Goal: Find specific page/section: Find specific page/section

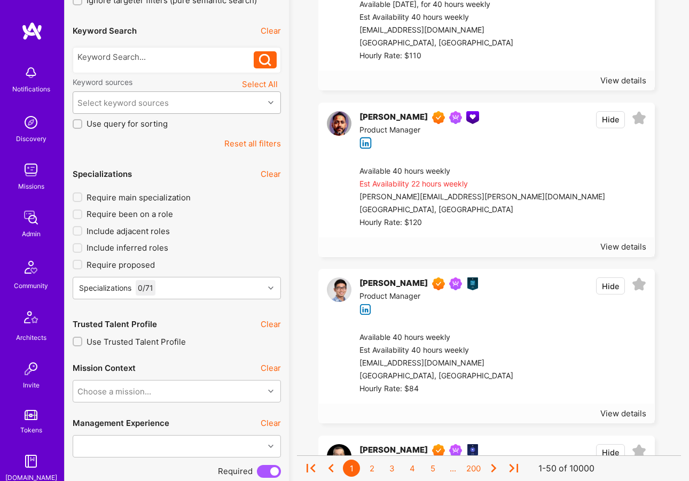
scroll to position [203, 0]
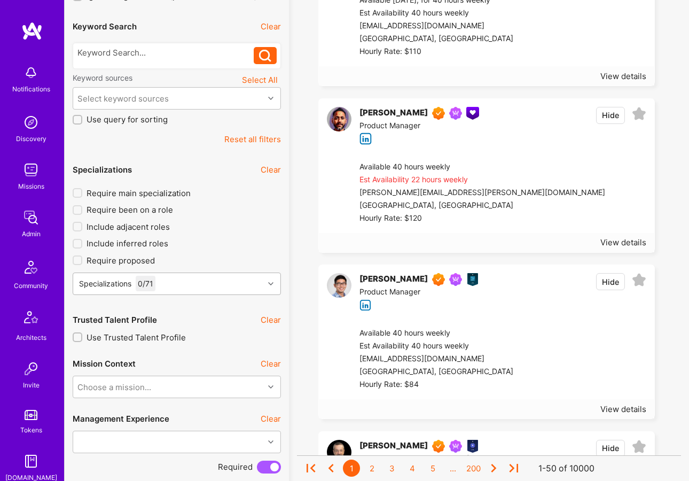
click at [167, 277] on div "Specializations 0 / 71" at bounding box center [168, 283] width 191 height 21
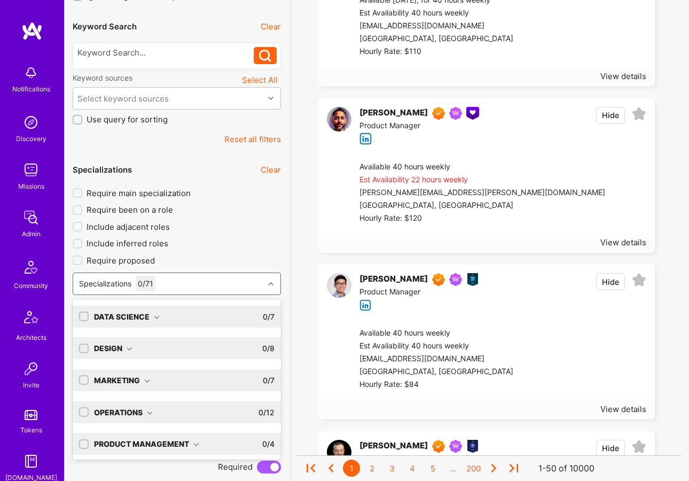
click at [134, 308] on div "Data Science 0 / 7" at bounding box center [182, 316] width 186 height 22
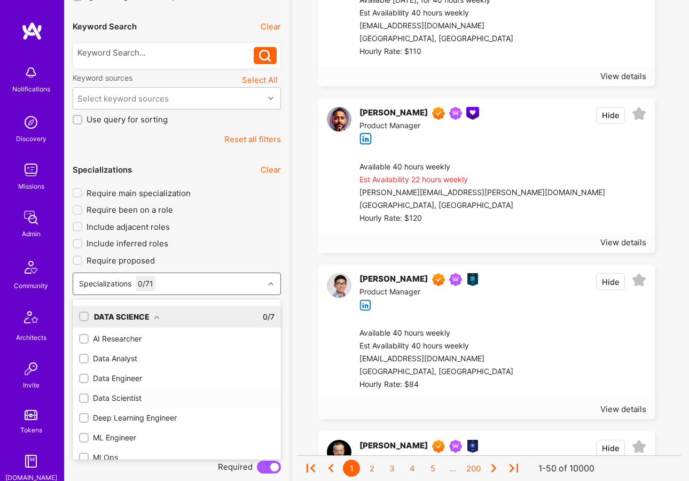
click at [85, 402] on div at bounding box center [84, 398] width 10 height 10
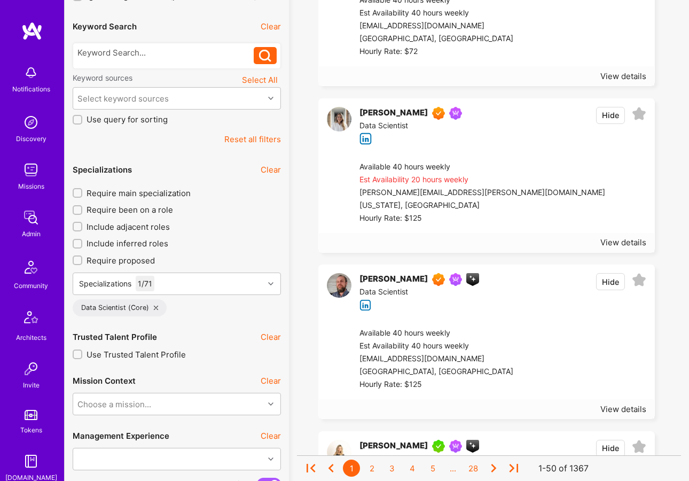
click at [80, 190] on input "Require main specialization" at bounding box center [78, 193] width 7 height 7
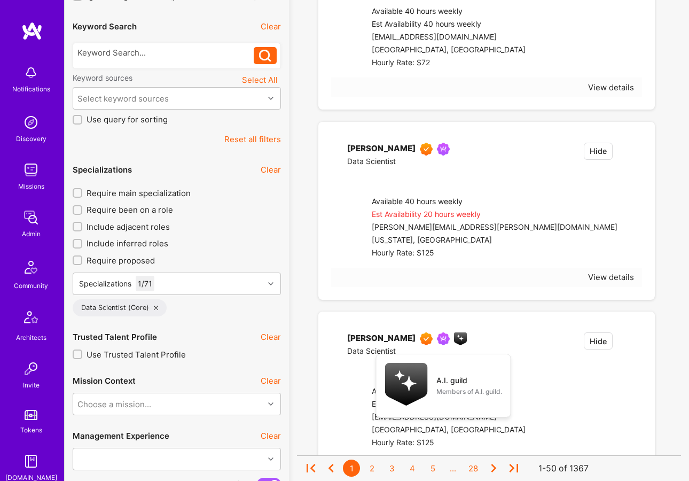
checkbox input "true"
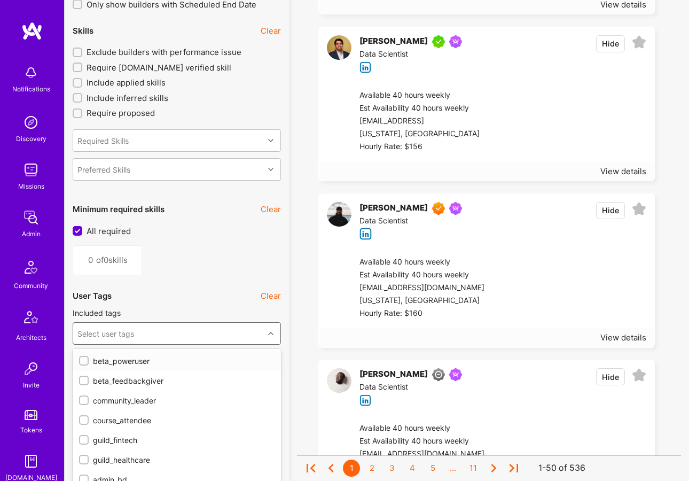
scroll to position [1138, 0]
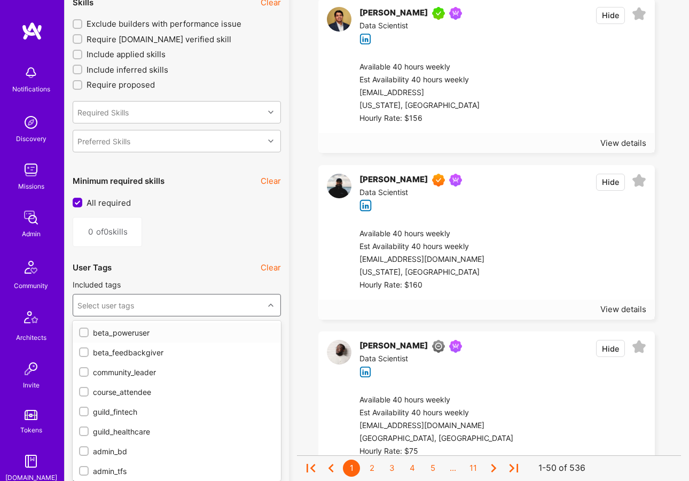
click at [146, 316] on div "option beta_poweruser focused, 1 of 43. 43 results available. Use Up and Down t…" at bounding box center [177, 305] width 208 height 22
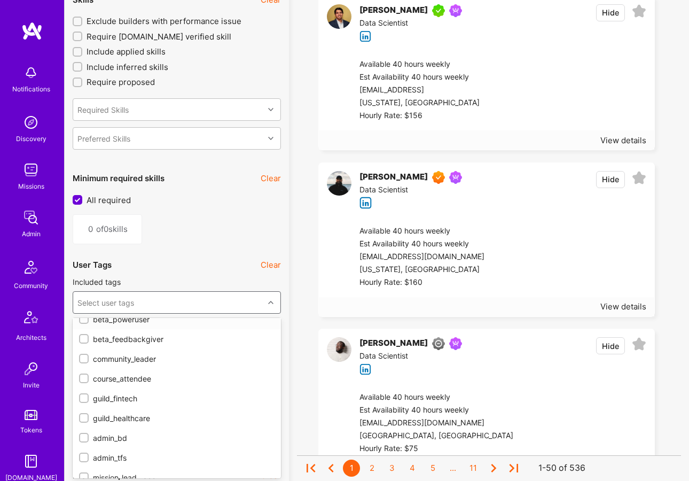
scroll to position [12, 0]
click at [85, 414] on input "checkbox" at bounding box center [84, 416] width 7 height 7
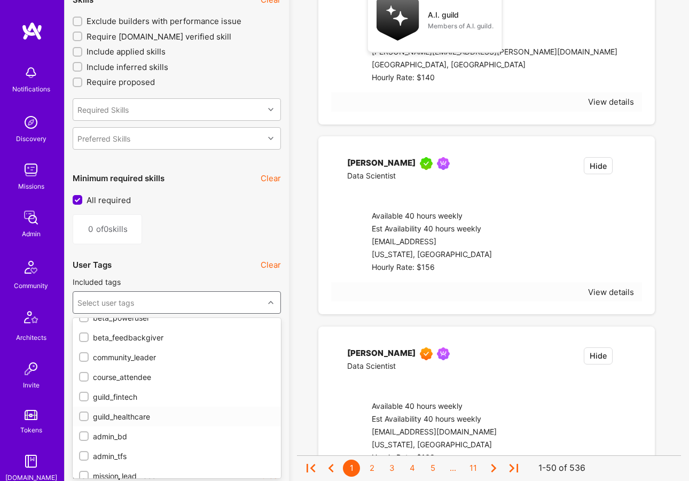
checkbox input "true"
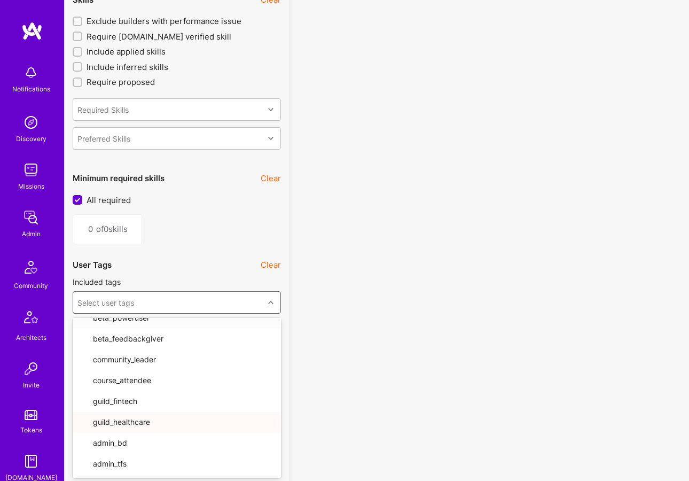
click at [271, 301] on icon at bounding box center [270, 302] width 5 height 5
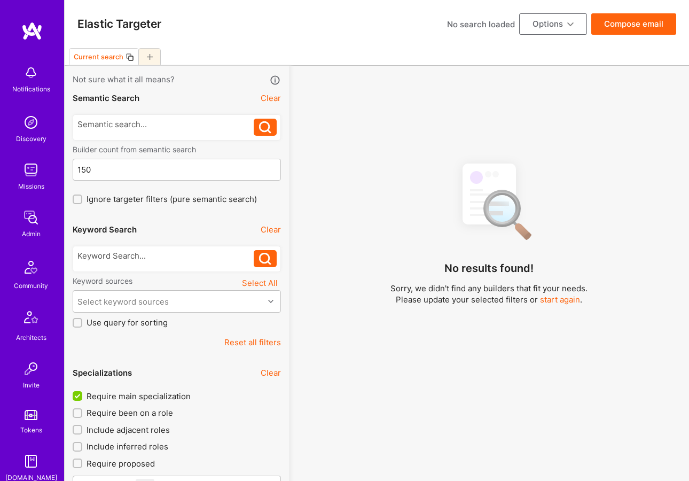
click at [78, 396] on input "Require main specialization" at bounding box center [79, 396] width 10 height 10
checkbox input "false"
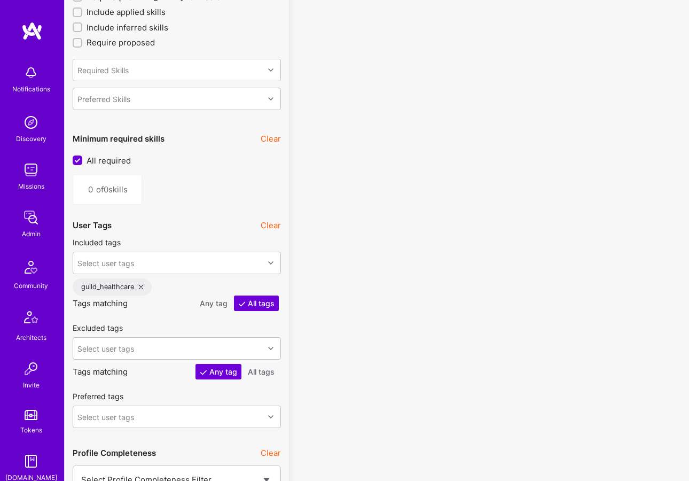
scroll to position [1180, 0]
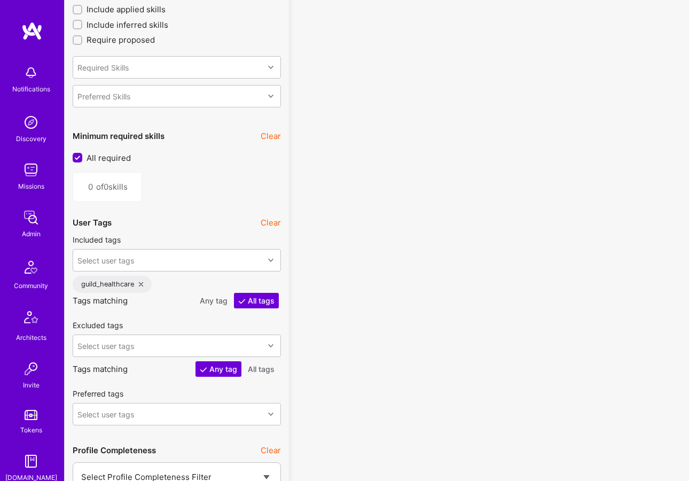
click at [139, 285] on icon at bounding box center [141, 284] width 4 height 4
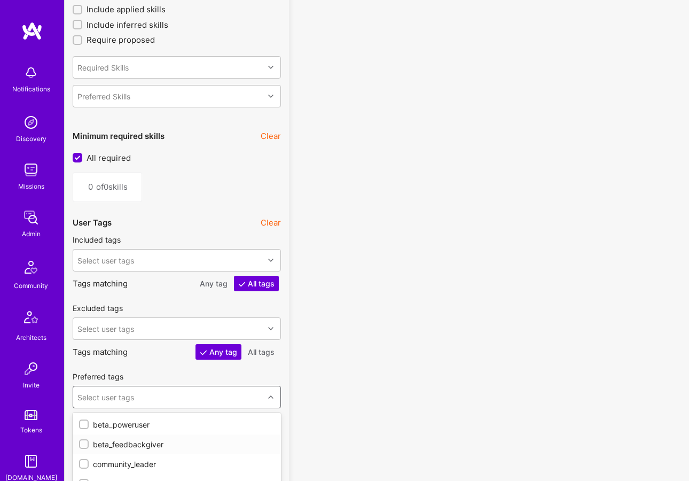
click at [126, 394] on div "option beta_feedbackgiver focused, 2 of 43. 43 results available. Use Up and Do…" at bounding box center [177, 397] width 208 height 22
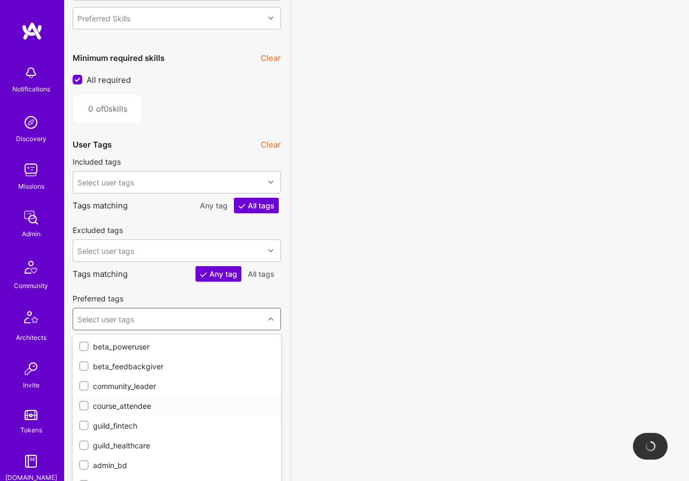
scroll to position [1274, 0]
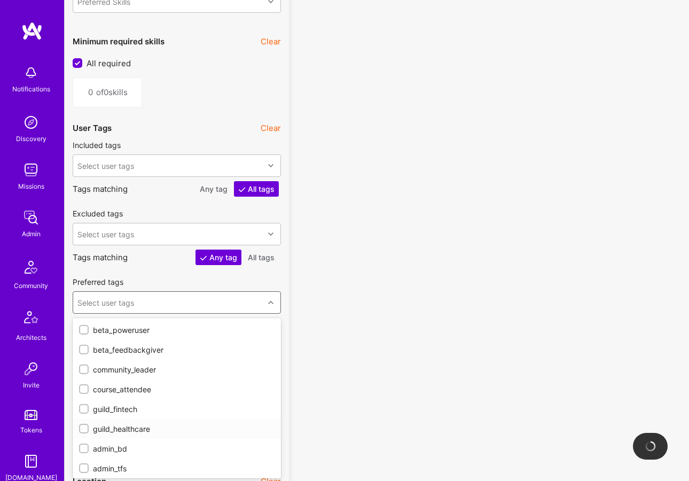
click at [112, 428] on div "guild_healthcare" at bounding box center [176, 428] width 195 height 11
checkbox input "true"
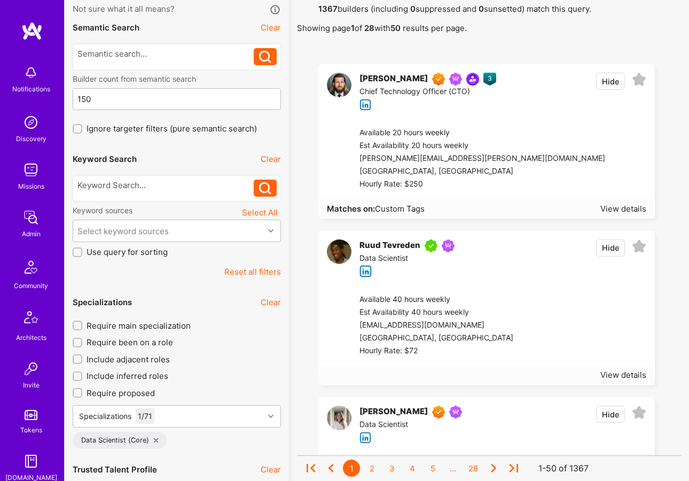
scroll to position [76, 0]
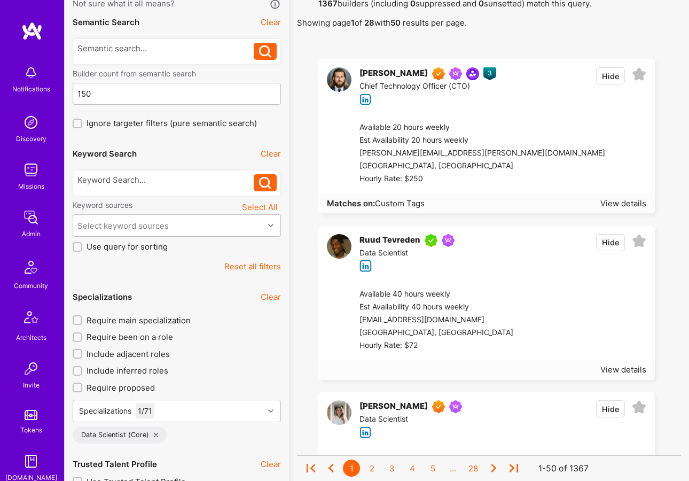
type input "he"
click at [380, 236] on div "Ruud Tevreden" at bounding box center [389, 240] width 61 height 13
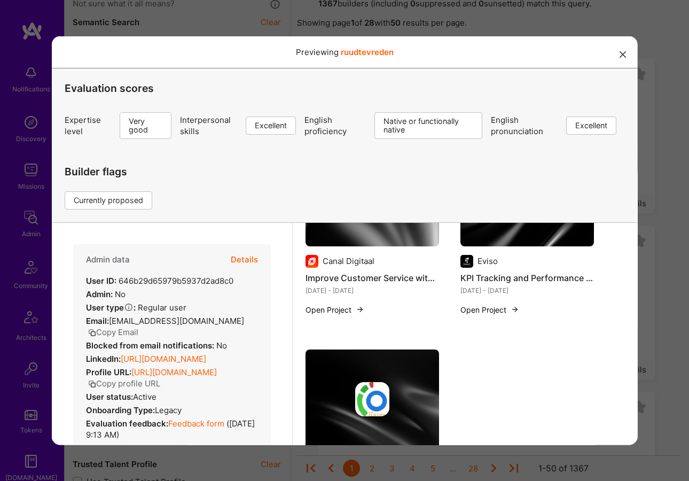
scroll to position [1261, 0]
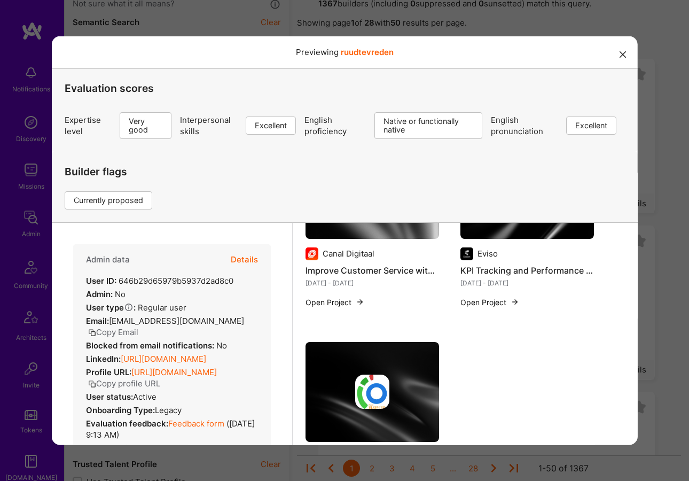
click at [626, 53] on button "modal" at bounding box center [622, 54] width 13 height 18
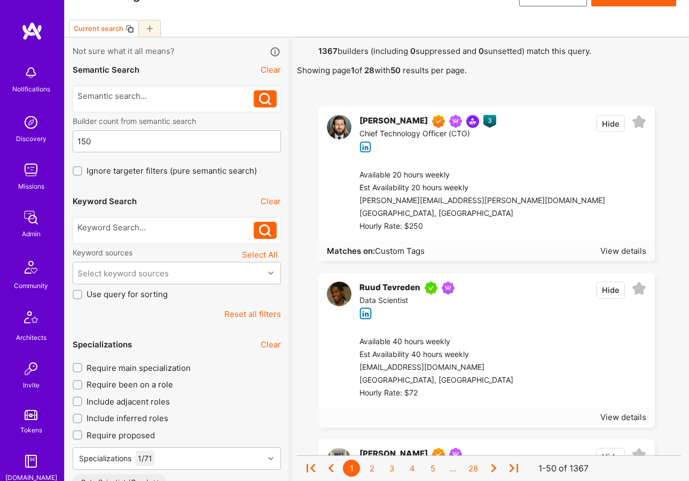
scroll to position [0, 0]
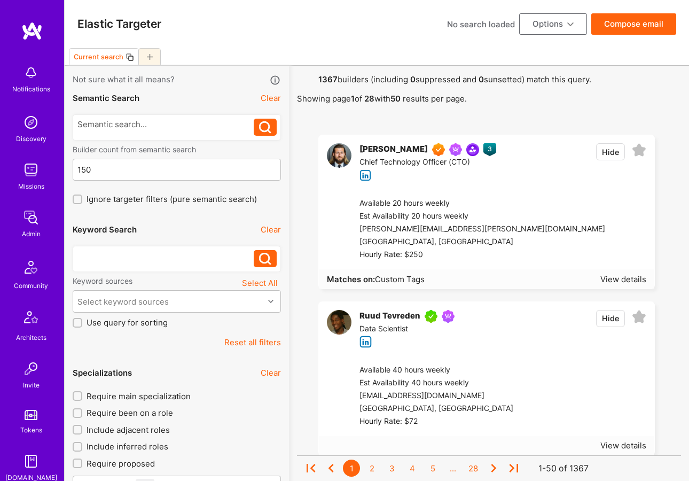
click at [119, 250] on div at bounding box center [165, 255] width 177 height 11
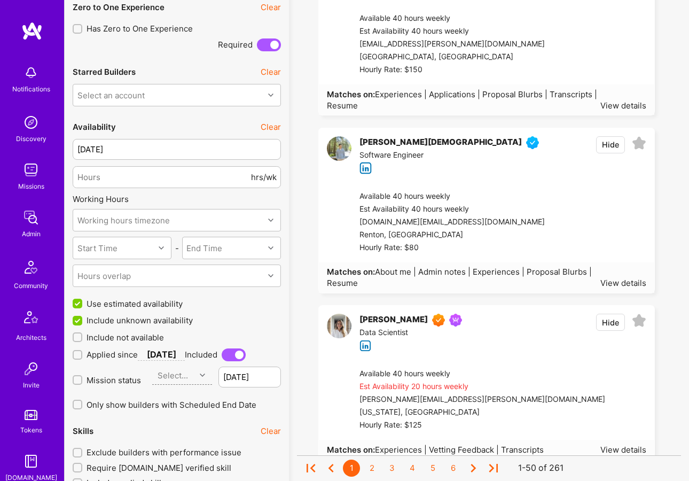
scroll to position [709, 0]
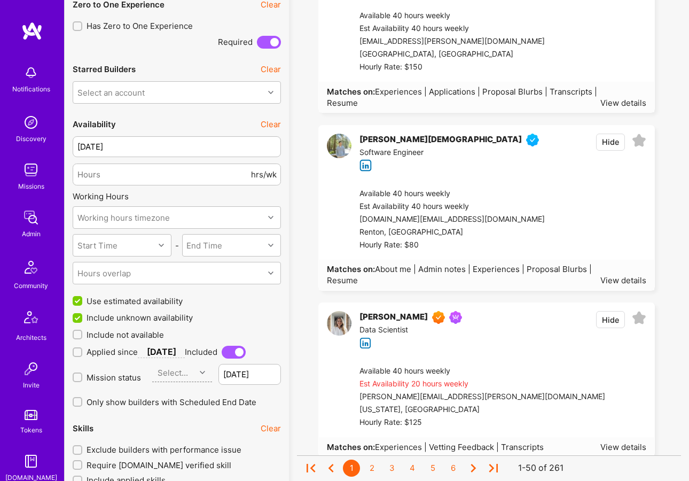
click at [382, 314] on div "[PERSON_NAME]" at bounding box center [393, 317] width 68 height 13
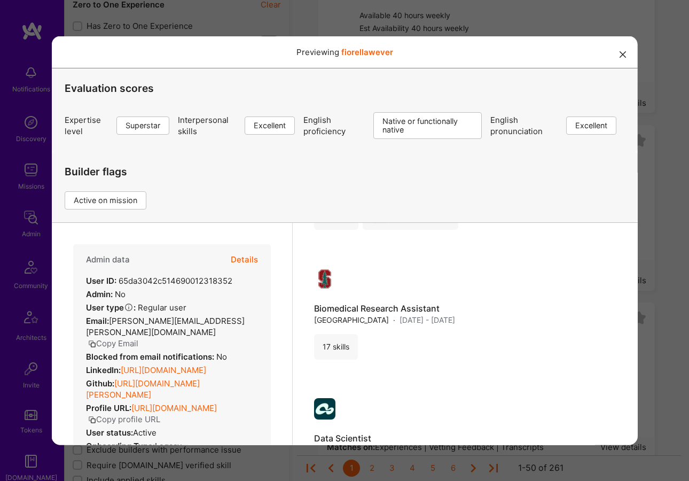
scroll to position [1284, 0]
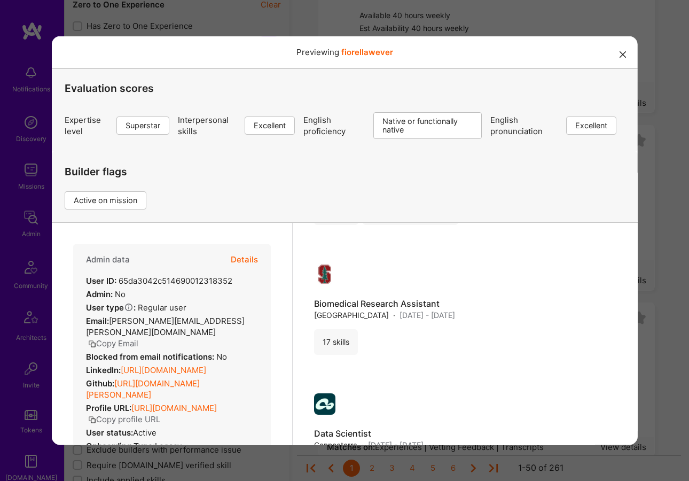
click at [620, 53] on icon "modal" at bounding box center [622, 54] width 6 height 6
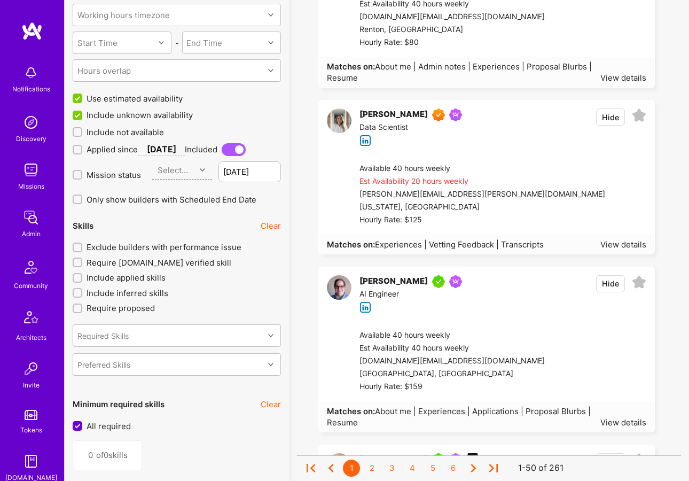
scroll to position [914, 0]
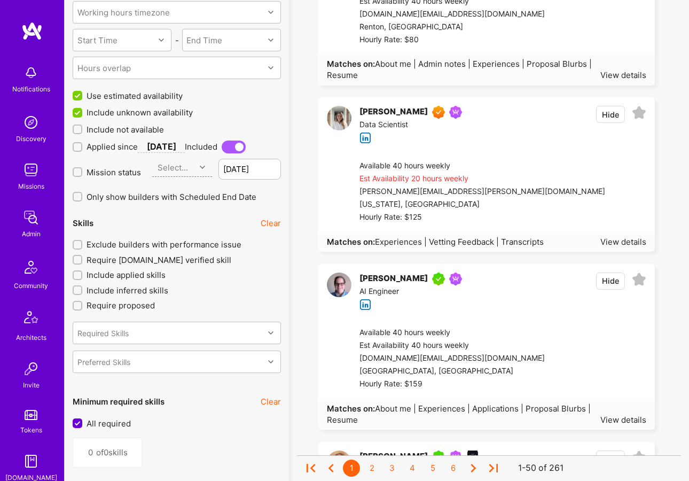
click at [395, 111] on div "[PERSON_NAME]" at bounding box center [393, 112] width 68 height 13
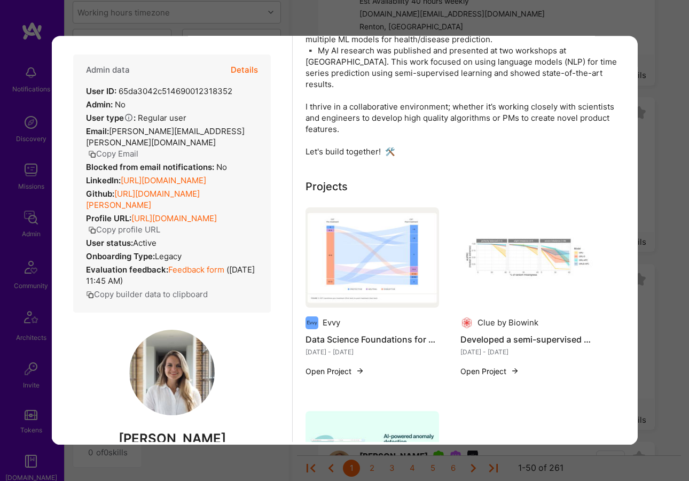
scroll to position [0, 0]
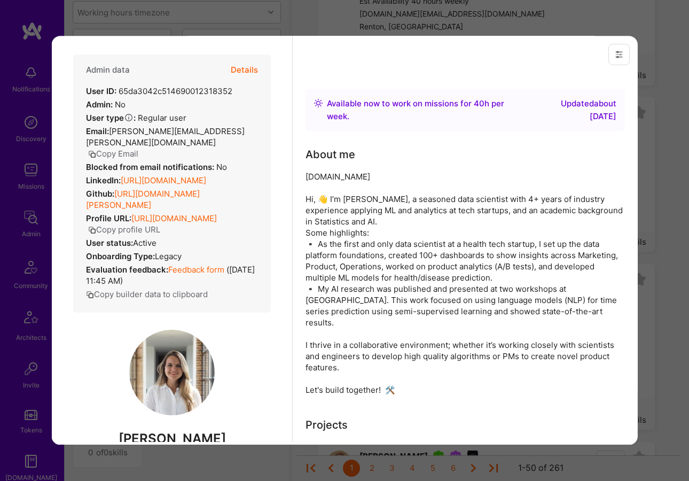
click at [647, 52] on div "Previewing fiorellawever Evaluation scores Expertise level Superstar Interperso…" at bounding box center [344, 240] width 689 height 481
